Goal: Transaction & Acquisition: Purchase product/service

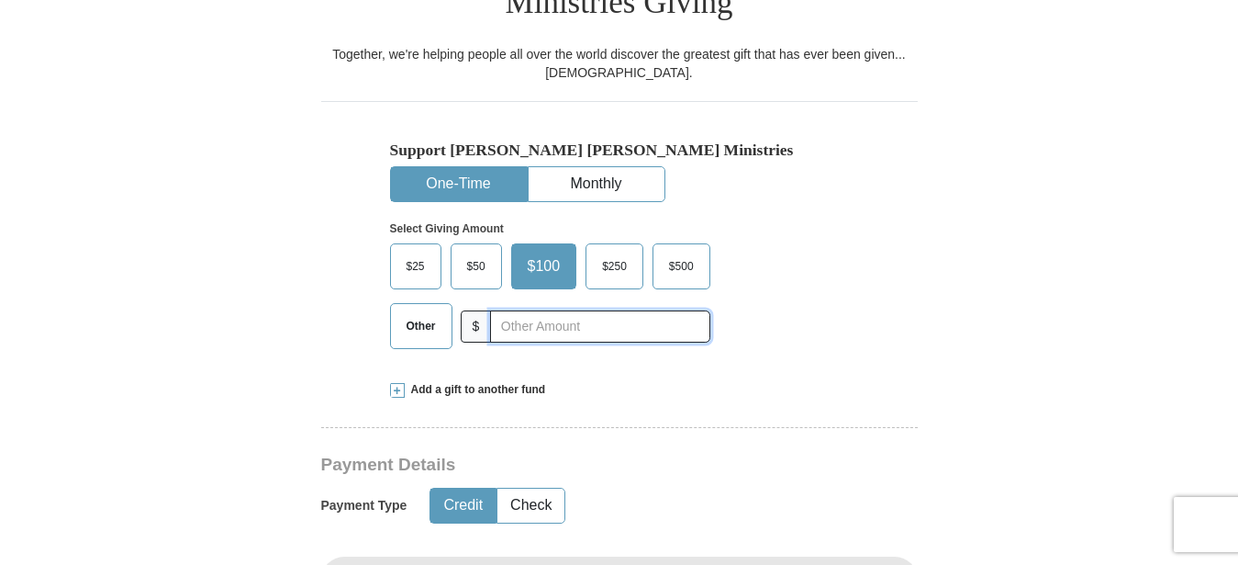
drag, startPoint x: 492, startPoint y: 285, endPoint x: 508, endPoint y: 289, distance: 16.3
click at [493, 303] on div "Other $" at bounding box center [550, 326] width 320 height 46
click at [508, 310] on input "text" at bounding box center [599, 326] width 219 height 32
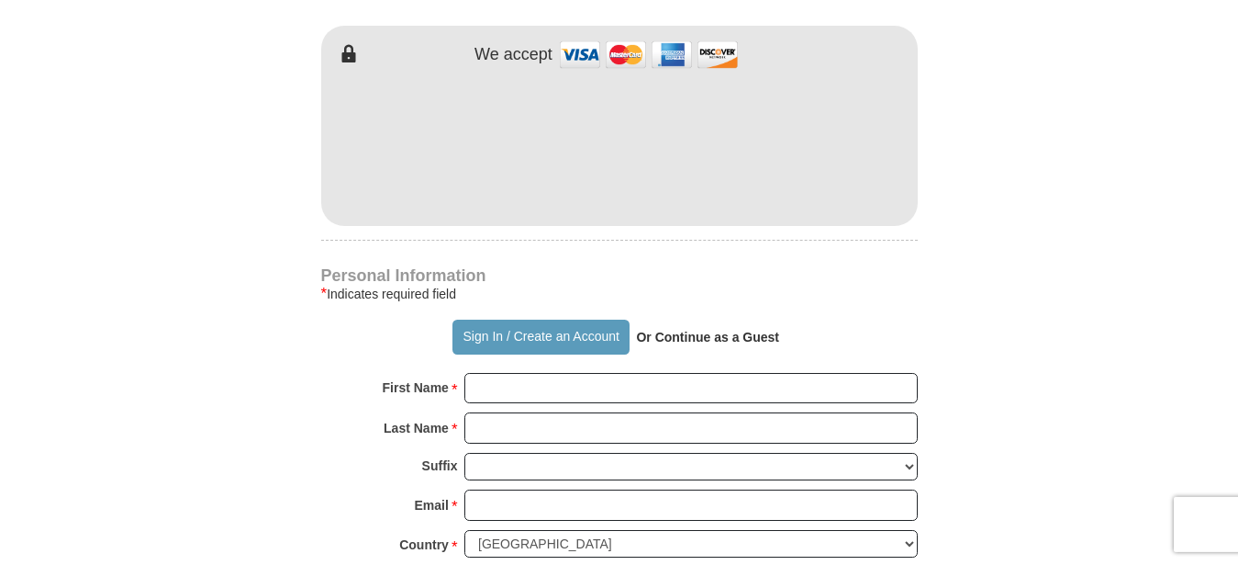
scroll to position [1067, 0]
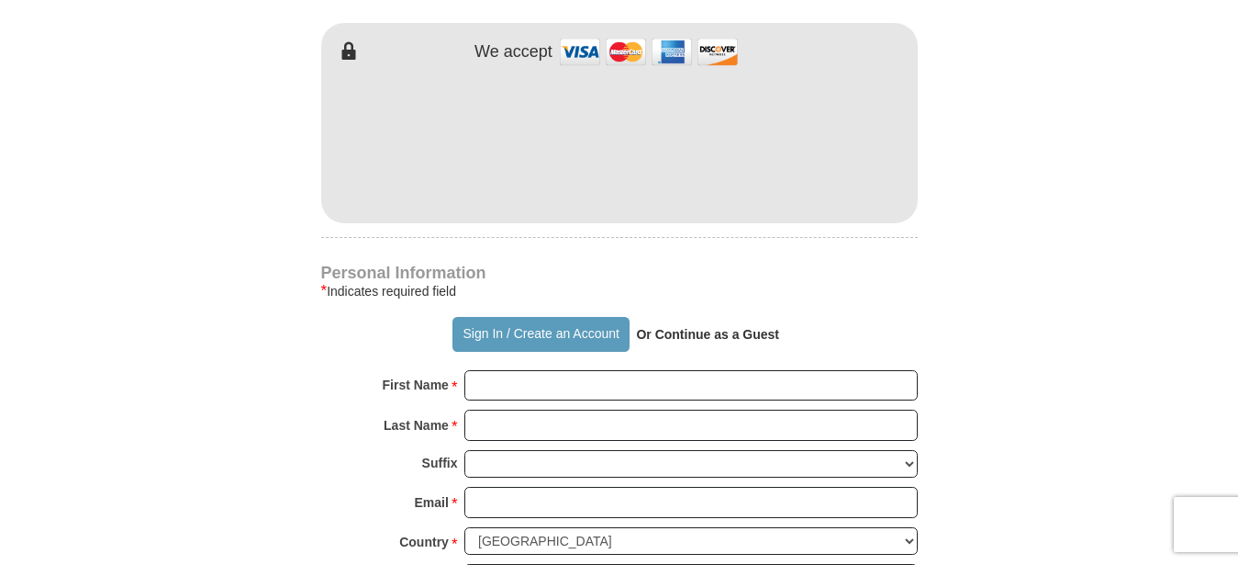
type input "157.00"
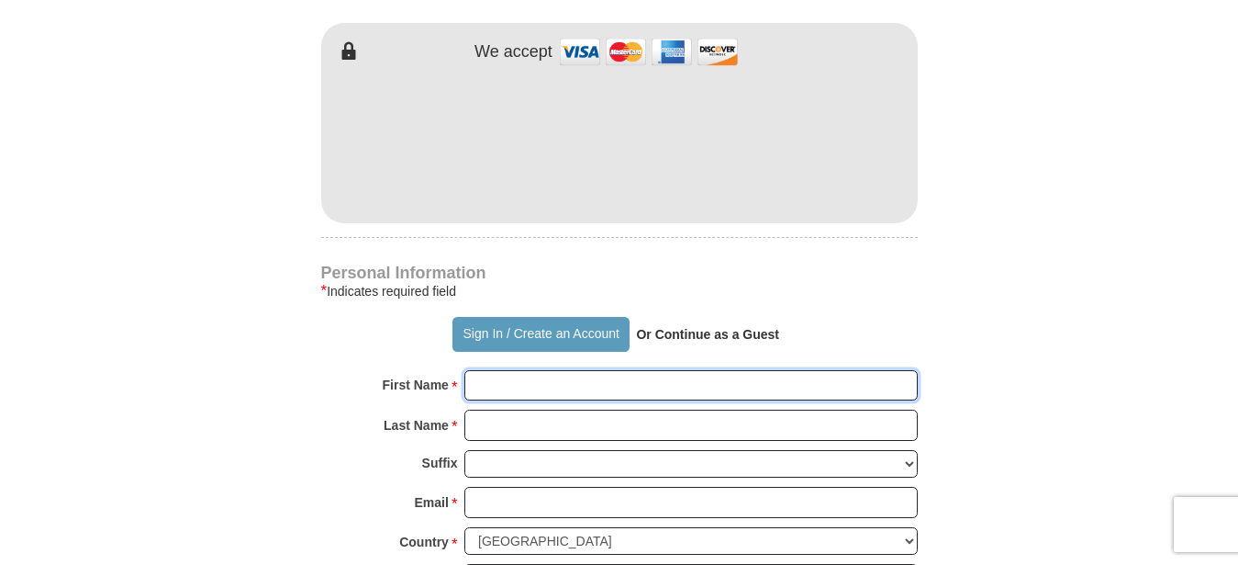
click at [520, 370] on input "First Name *" at bounding box center [690, 385] width 453 height 31
type input "[PERSON_NAME]"
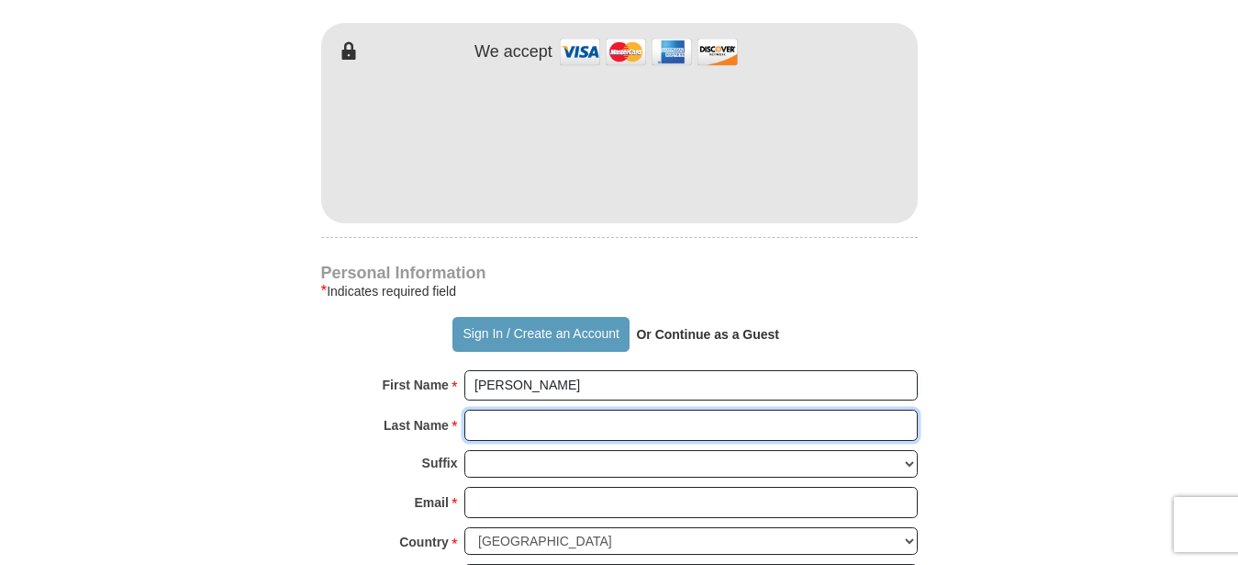
type input "[PERSON_NAME]"
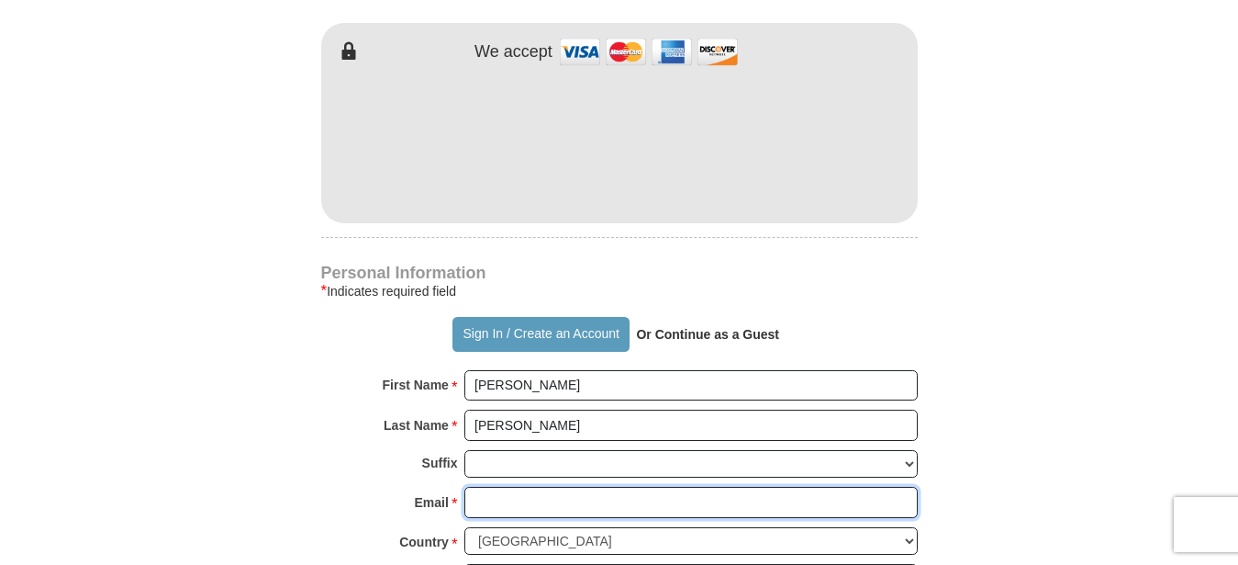
type input "[EMAIL_ADDRESS][DOMAIN_NAME]"
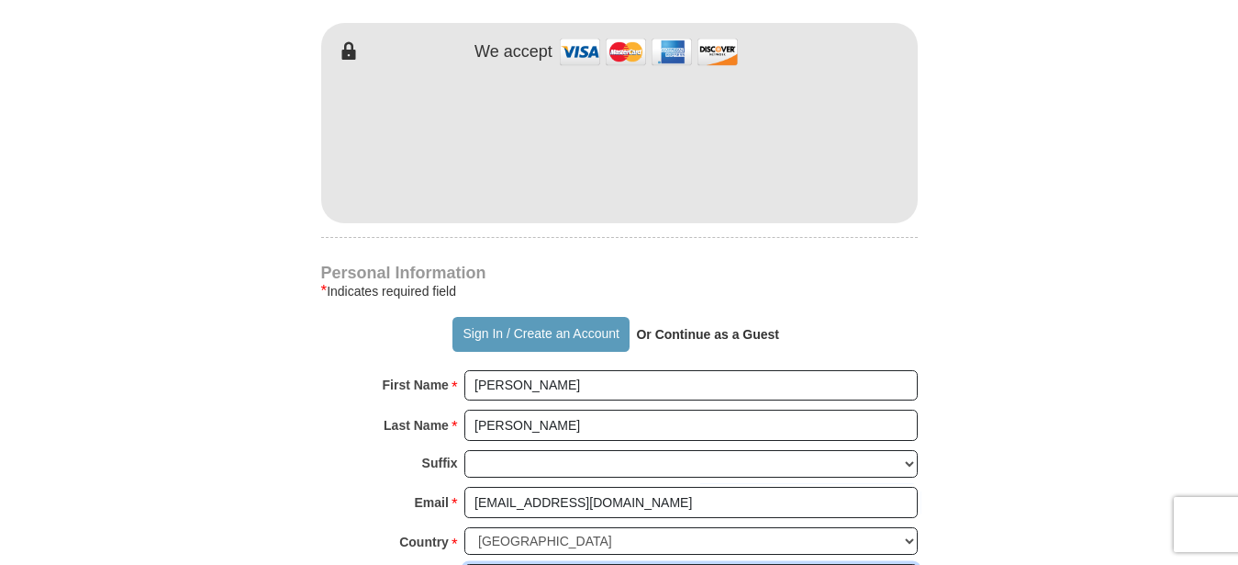
type input "[STREET_ADDRESS]"
type input "[GEOGRAPHIC_DATA]"
select select "MS"
type input "39114-6134"
type input "6016227069"
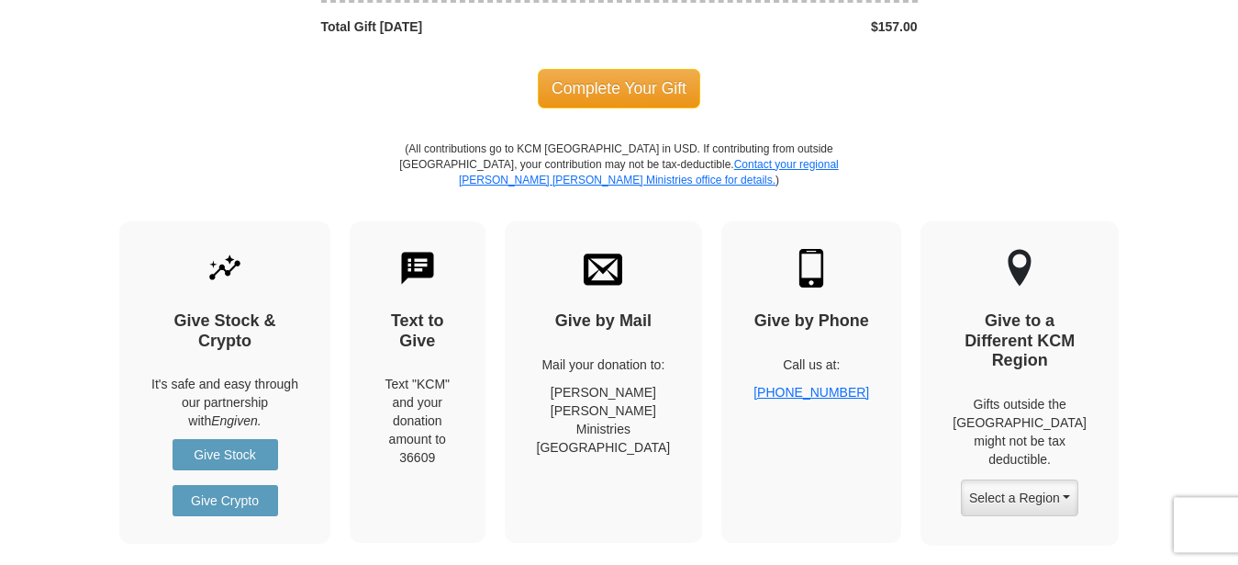
scroll to position [2133, 0]
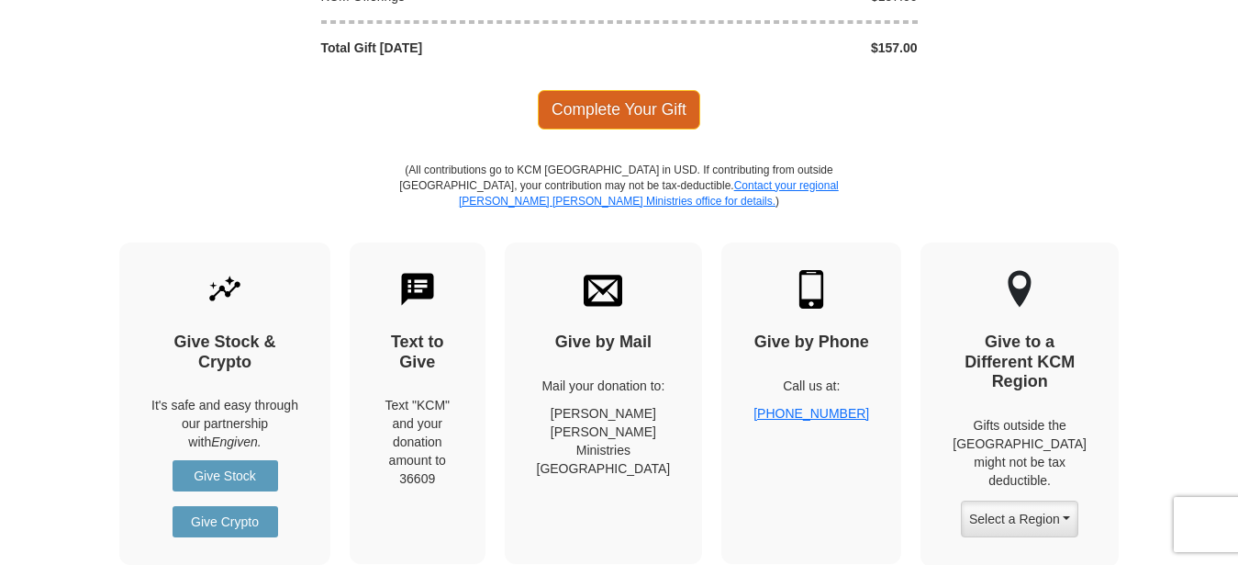
click at [608, 90] on span "Complete Your Gift" at bounding box center [619, 109] width 162 height 39
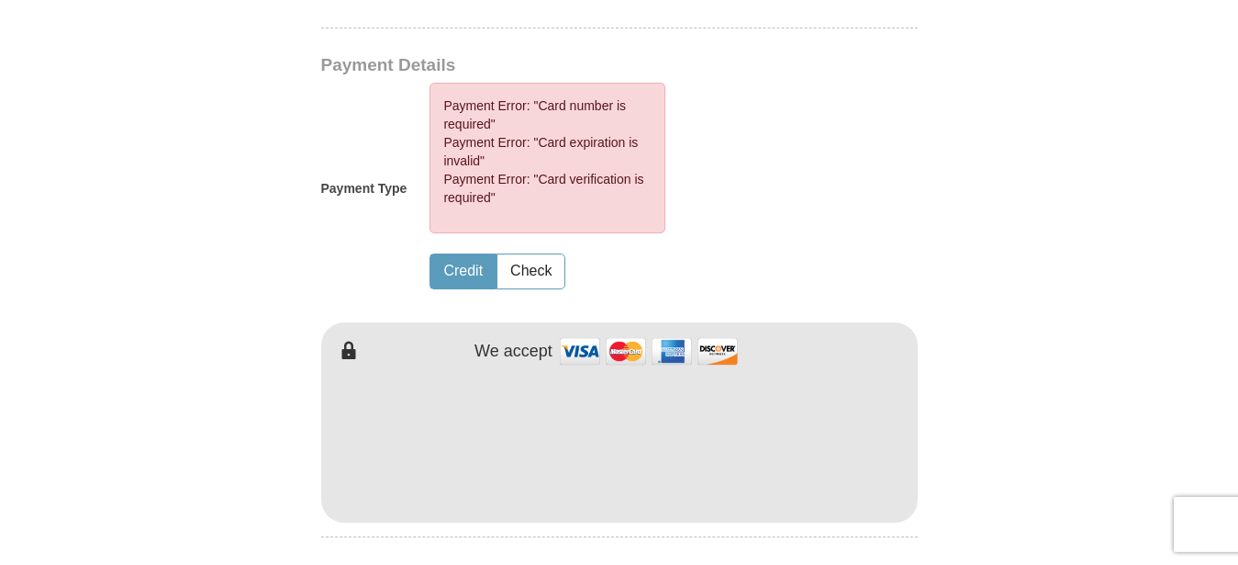
scroll to position [932, 0]
